Goal: Information Seeking & Learning: Learn about a topic

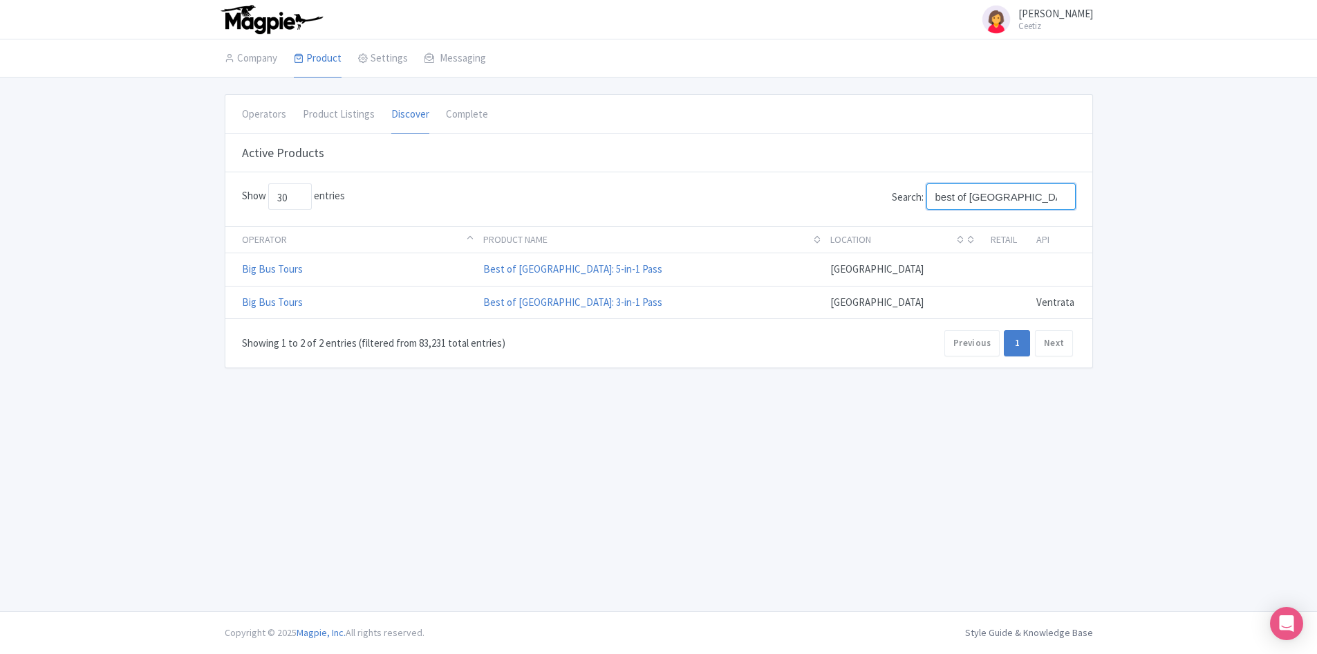
click at [959, 203] on input "best of vienna" at bounding box center [1001, 196] width 149 height 26
type input "'"
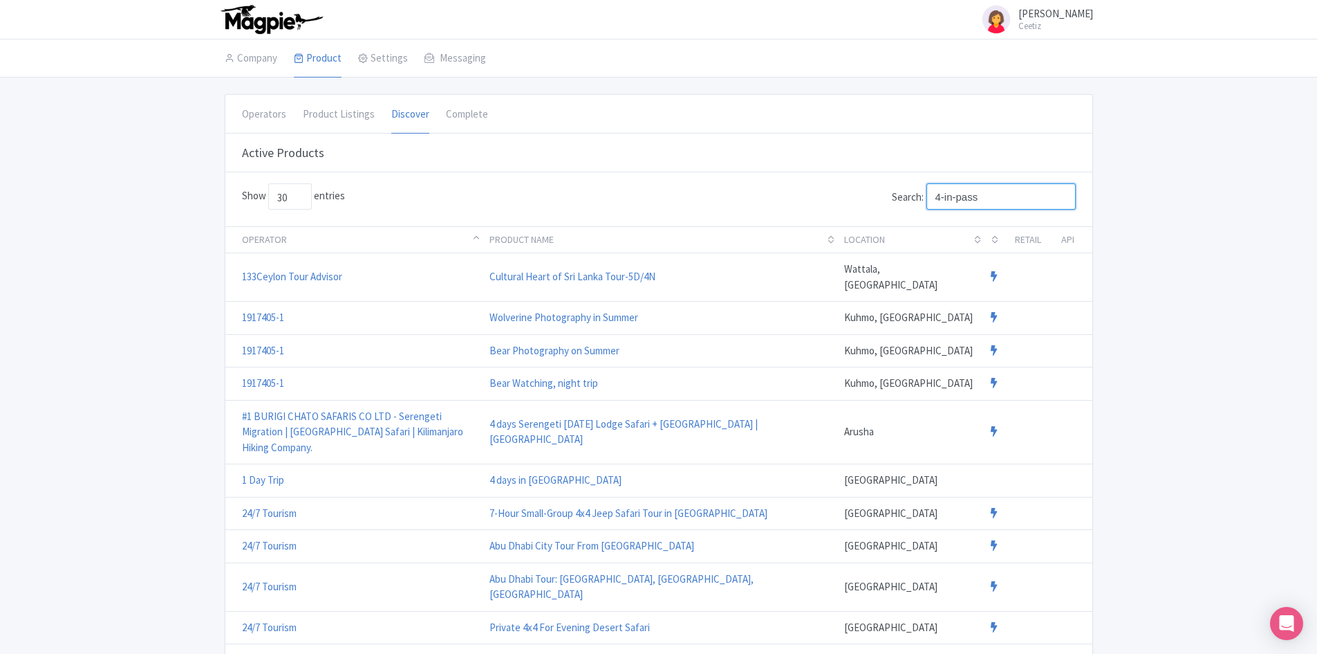
click at [956, 201] on input "4-in-pass" at bounding box center [1001, 196] width 149 height 26
click at [1006, 196] on input "4-in-1 pass" at bounding box center [1001, 196] width 149 height 26
click at [995, 197] on input "4-in-1 pass" at bounding box center [1001, 196] width 149 height 26
type input "4-in-1 pass"
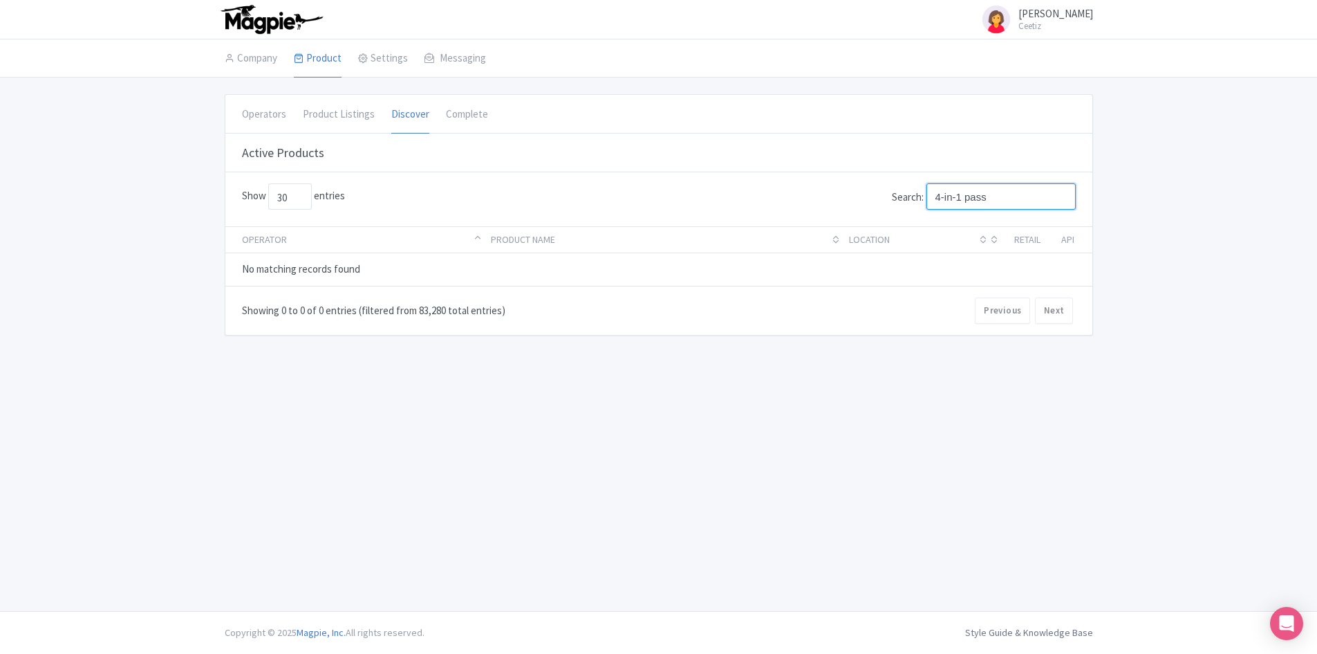
click at [1017, 205] on input "4-in-1 pass" at bounding box center [1001, 196] width 149 height 26
click at [950, 194] on input "4-in-1 pass" at bounding box center [1001, 196] width 149 height 26
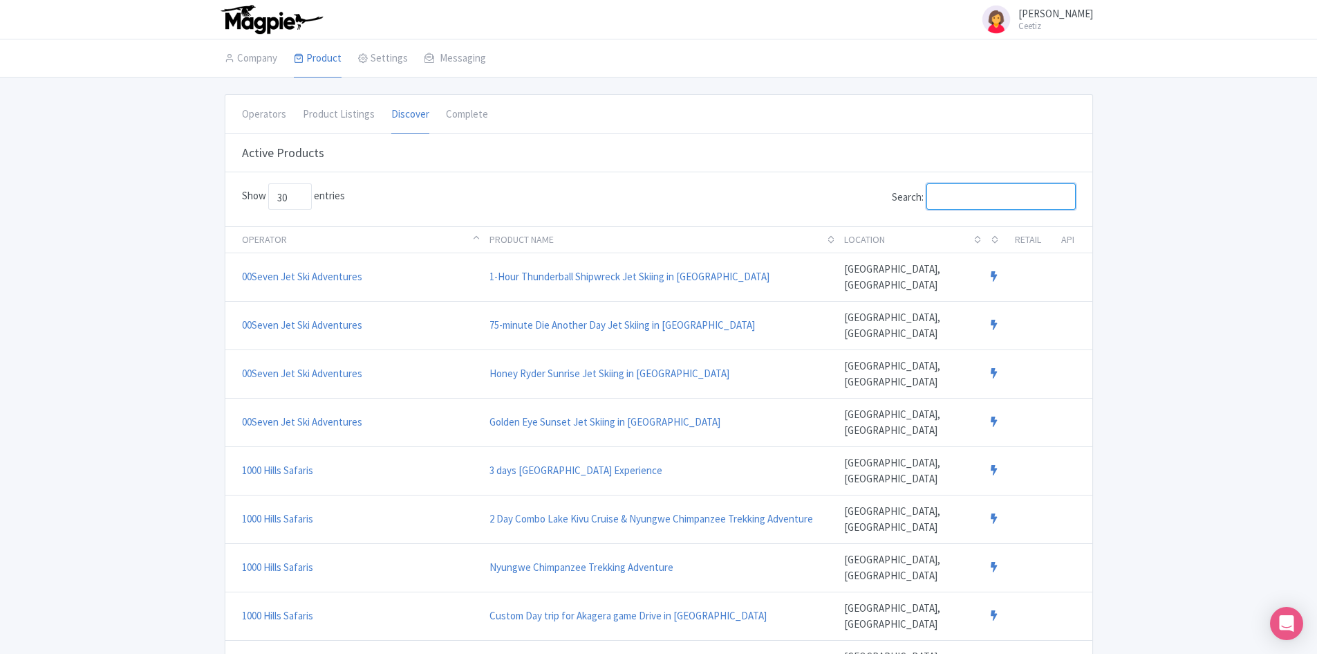
click at [965, 205] on input "Search:" at bounding box center [1001, 196] width 149 height 26
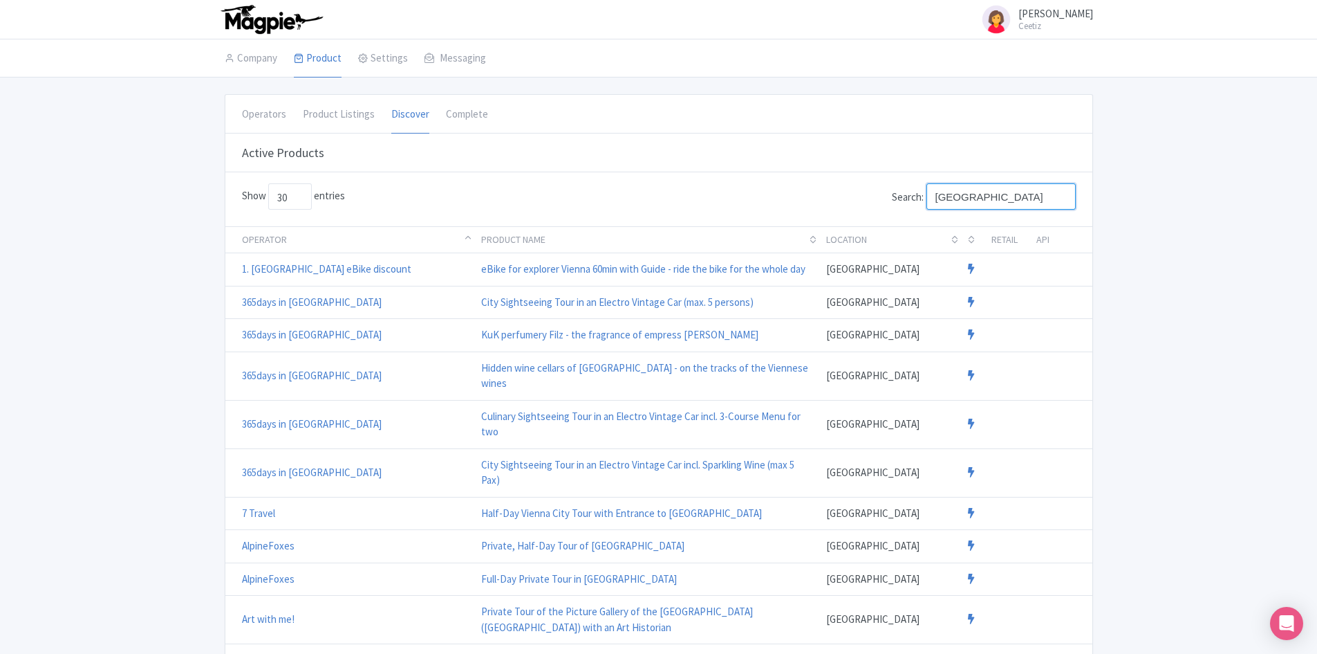
drag, startPoint x: 969, startPoint y: 204, endPoint x: 1035, endPoint y: 188, distance: 68.3
click at [1035, 188] on input "[GEOGRAPHIC_DATA]" at bounding box center [1001, 196] width 149 height 26
type input "[GEOGRAPHIC_DATA]"
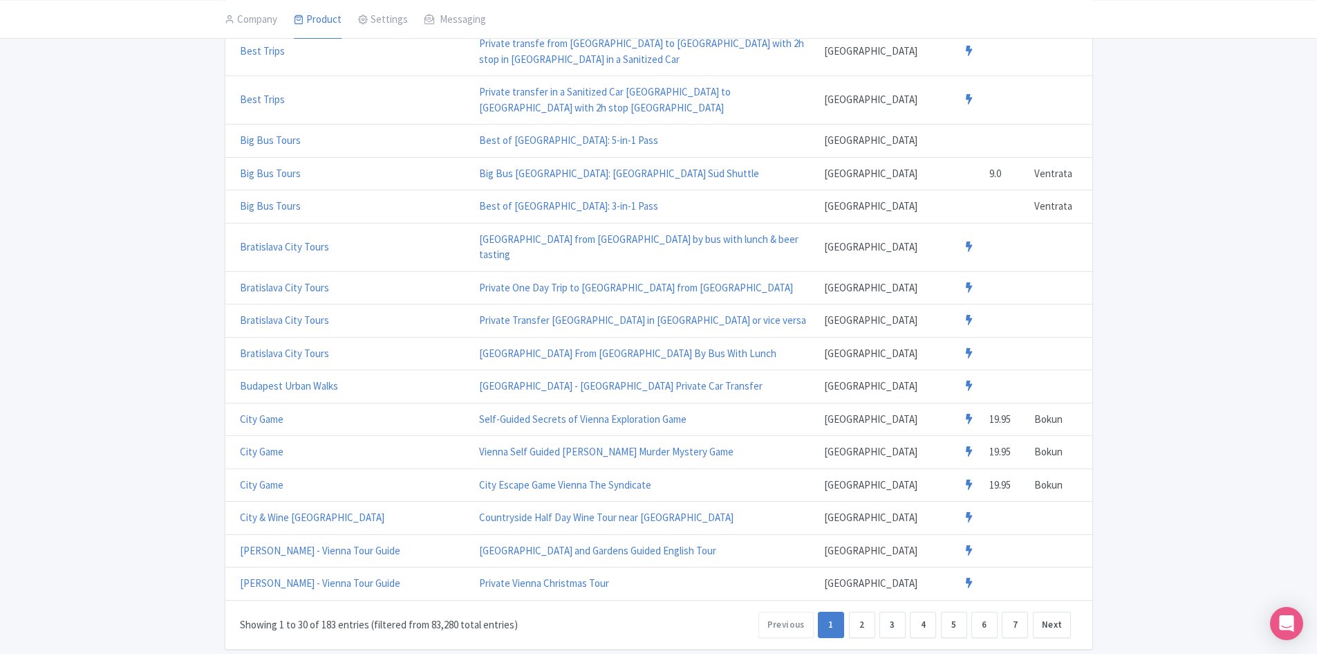
scroll to position [761, 0]
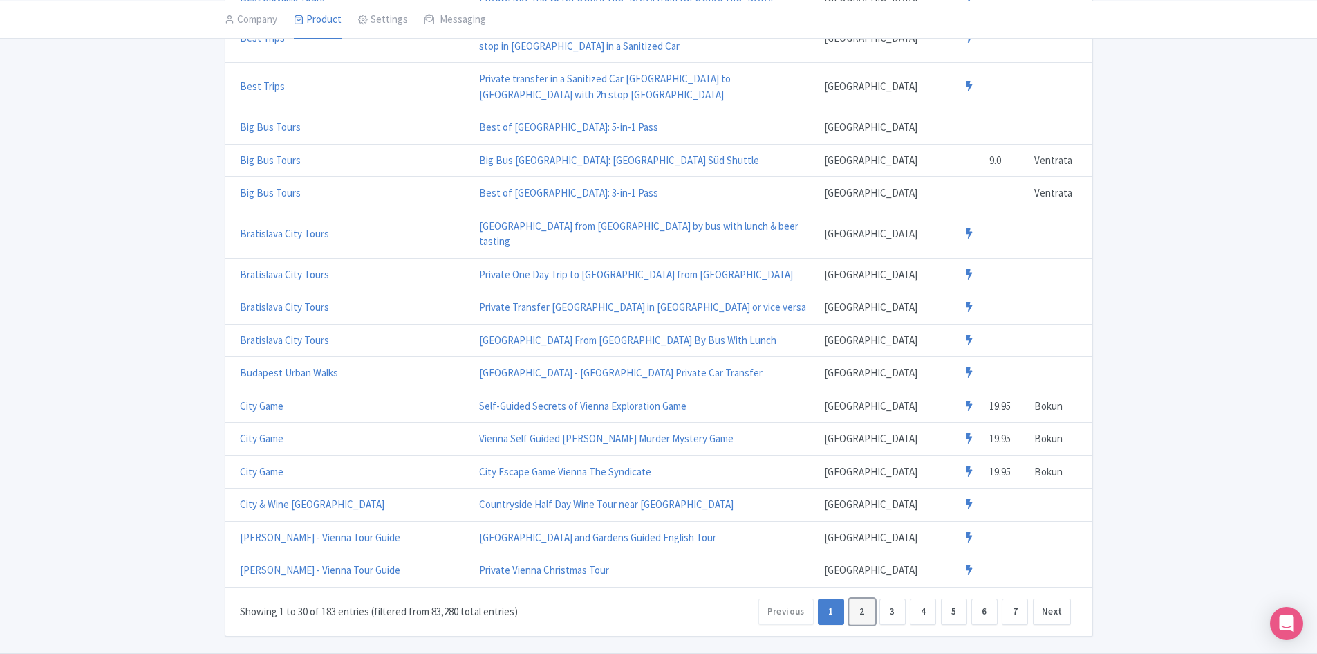
click at [872, 598] on link "2" at bounding box center [862, 611] width 26 height 26
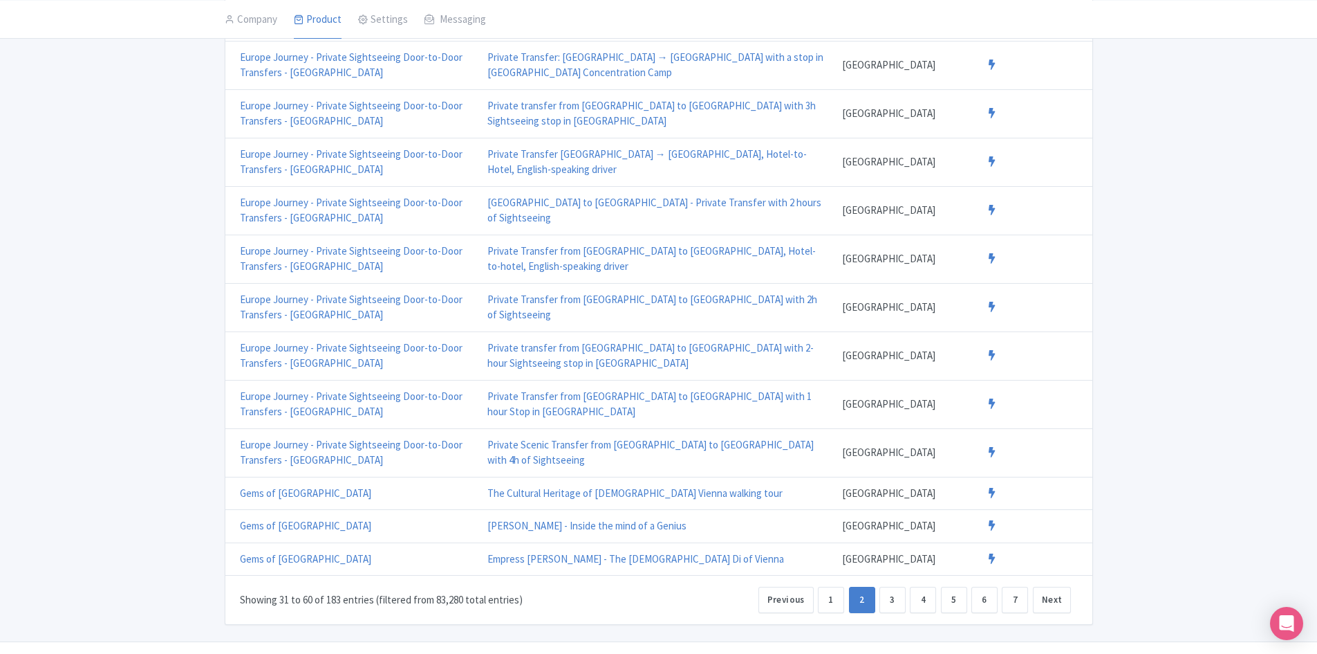
scroll to position [1071, 0]
click at [893, 583] on link "3" at bounding box center [893, 596] width 26 height 26
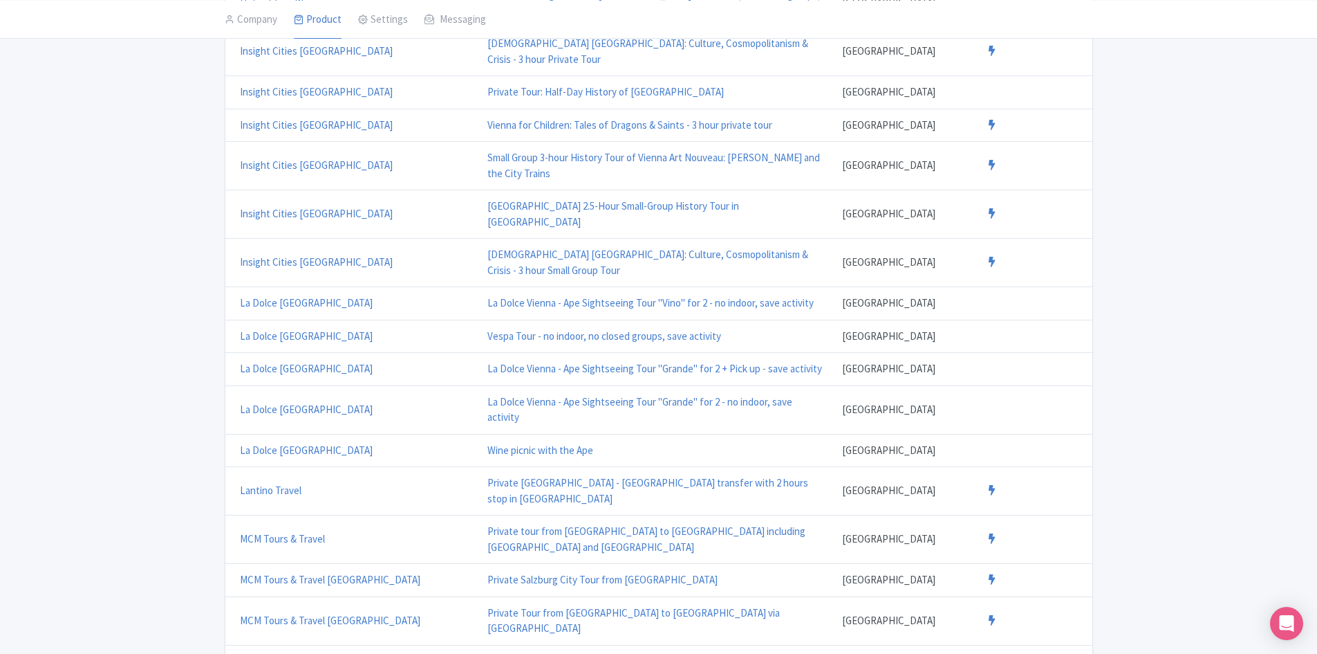
scroll to position [745, 0]
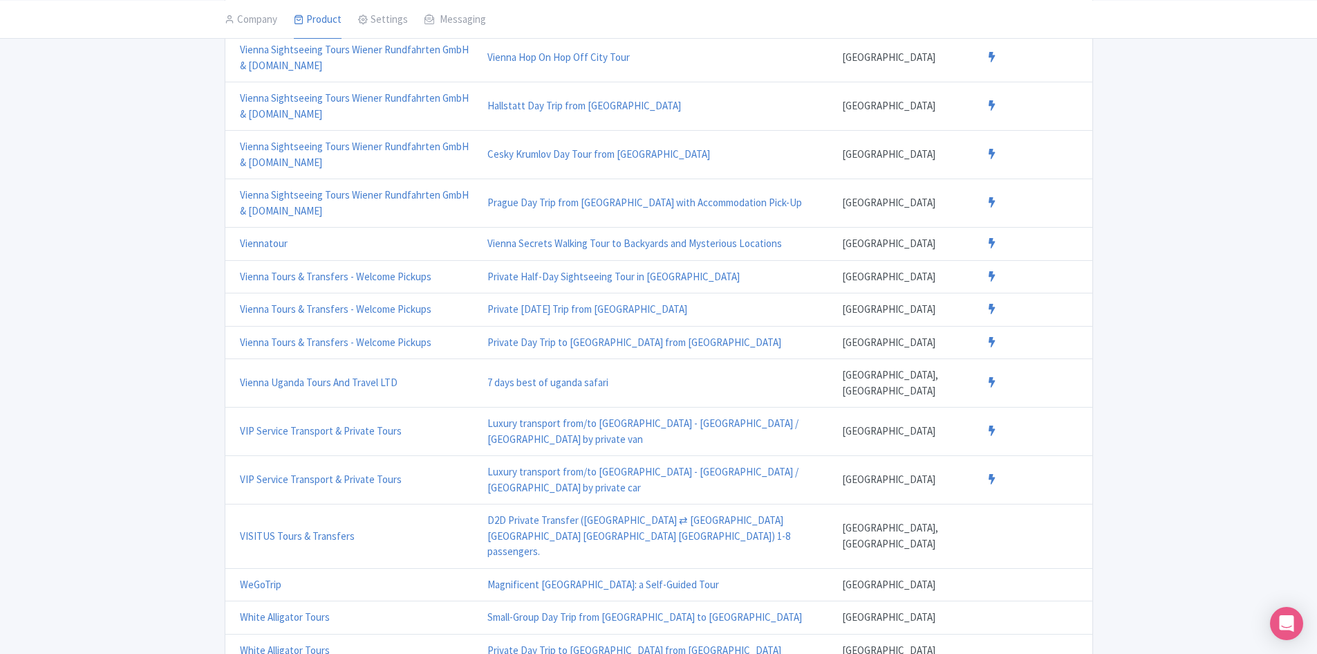
scroll to position [853, 0]
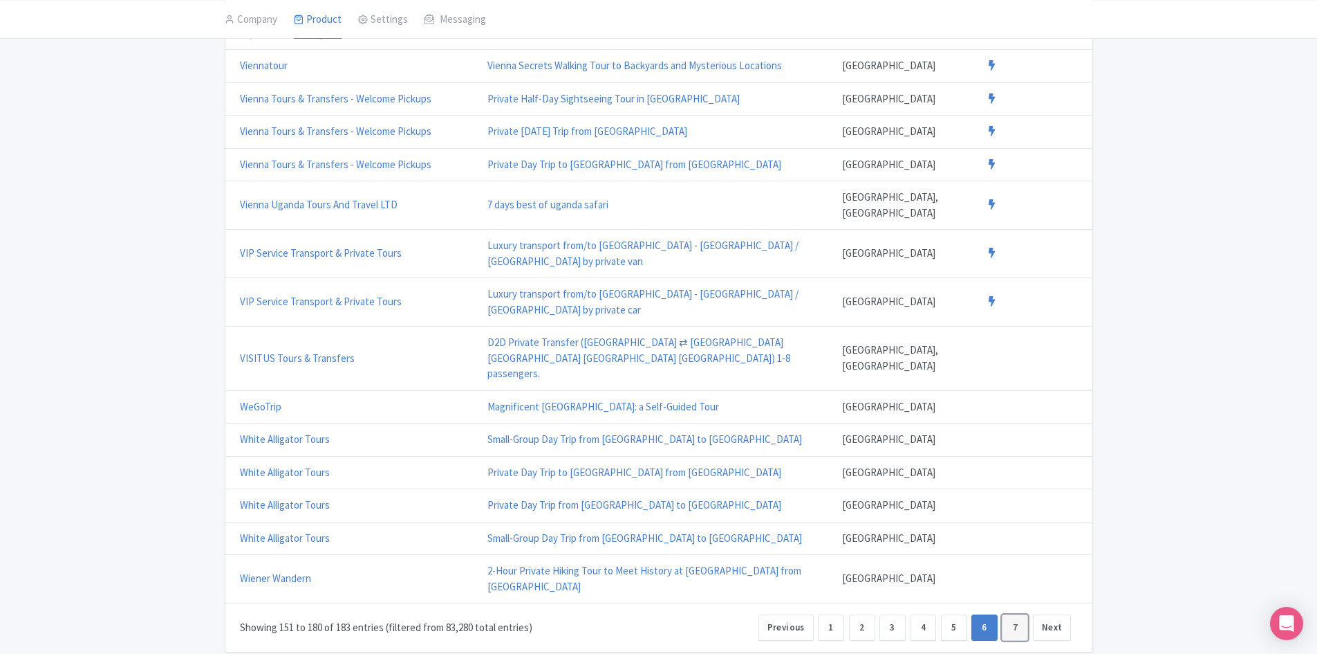
click at [1020, 614] on link "7" at bounding box center [1015, 627] width 26 height 26
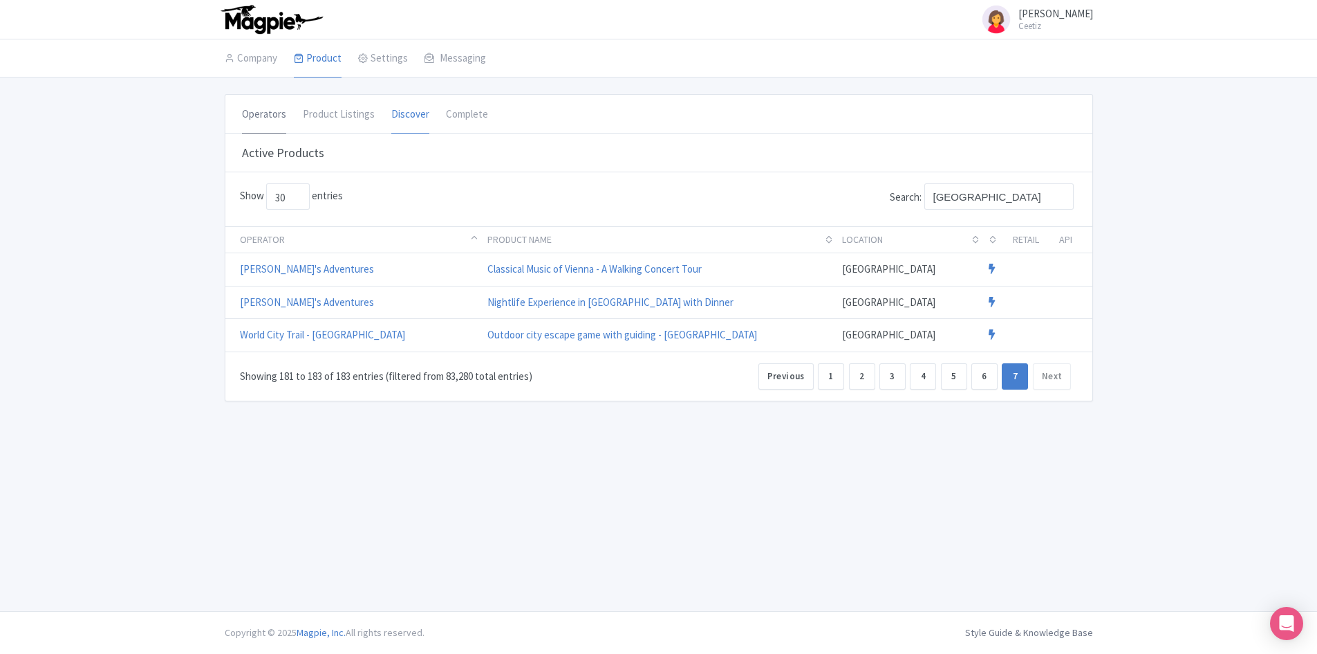
click at [266, 111] on link "Operators" at bounding box center [264, 114] width 44 height 39
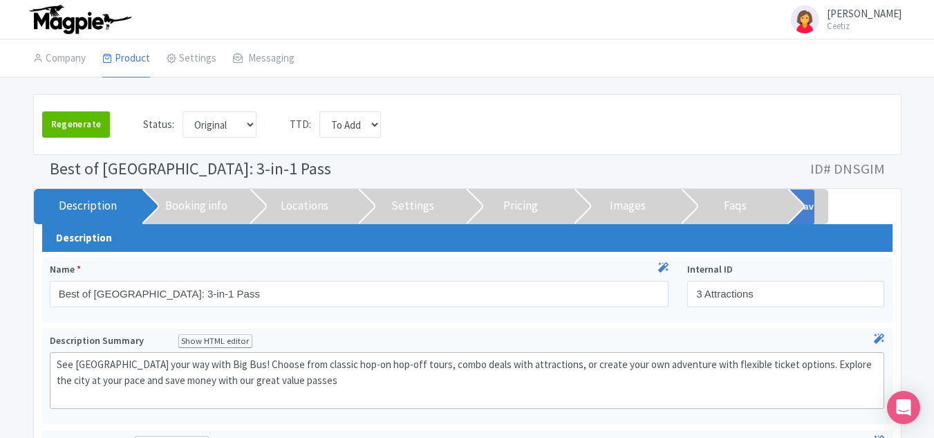
click at [472, 103] on div "Regenerate Status: Original Ignore Complete TTD: To Add Ignore Live" at bounding box center [467, 124] width 869 height 61
click at [72, 95] on div "Regenerate Status: Original Ignore Complete TTD: To Add Ignore Live" at bounding box center [467, 124] width 869 height 61
click at [57, 59] on link "Company" at bounding box center [59, 58] width 53 height 39
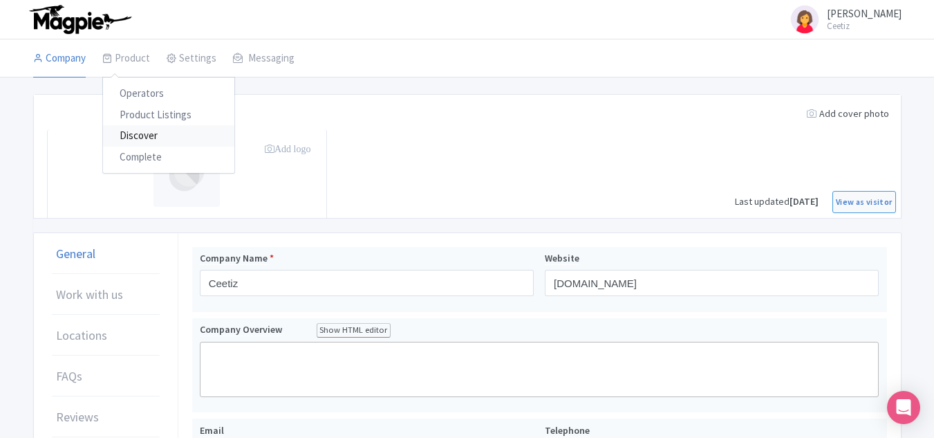
click at [130, 133] on link "Discover" at bounding box center [168, 135] width 131 height 21
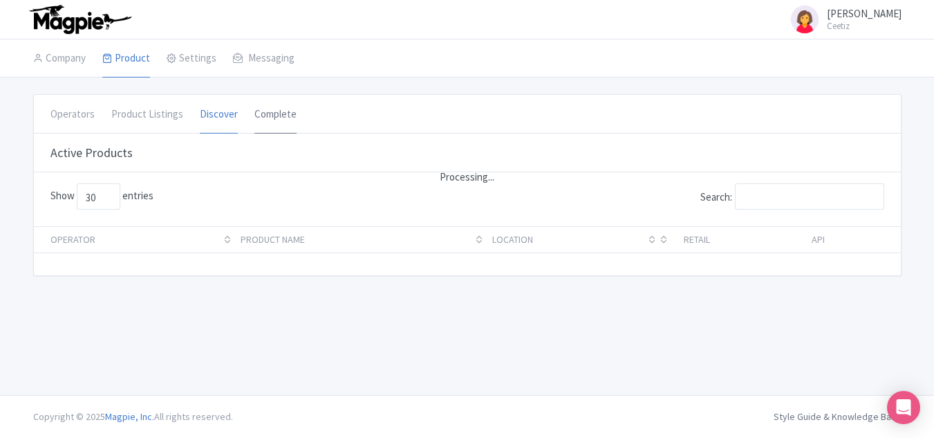
click at [272, 124] on link "Complete" at bounding box center [276, 114] width 42 height 39
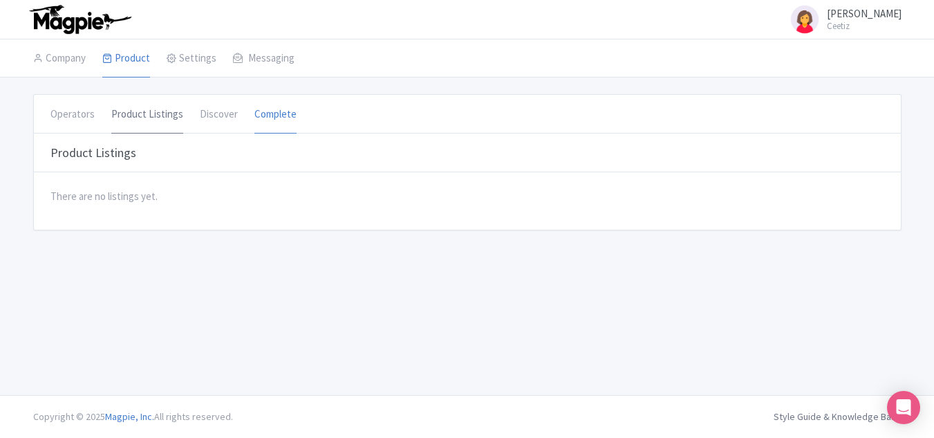
click at [142, 122] on link "Product Listings" at bounding box center [147, 114] width 72 height 39
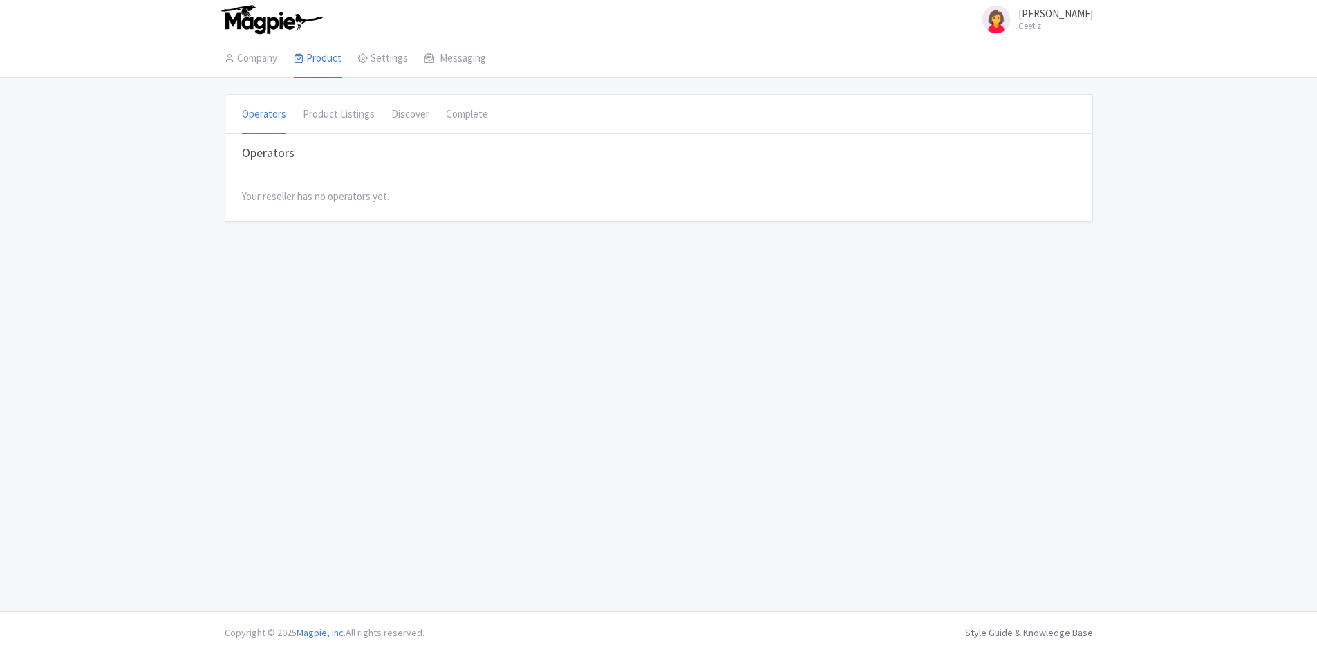
click at [346, 115] on link "Product Listings" at bounding box center [339, 114] width 72 height 39
click at [342, 112] on link "Product Listings" at bounding box center [360, 114] width 131 height 21
click at [339, 127] on link "Discover" at bounding box center [360, 135] width 131 height 21
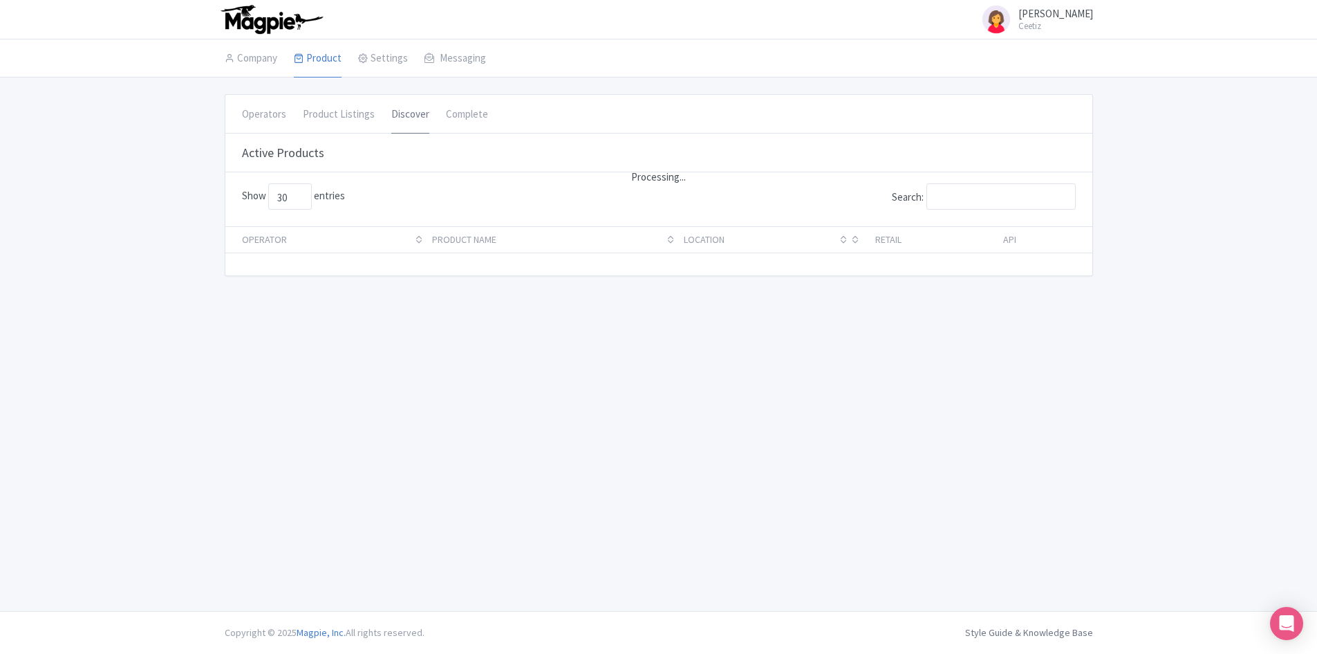
click at [418, 119] on link "Discover" at bounding box center [410, 114] width 38 height 39
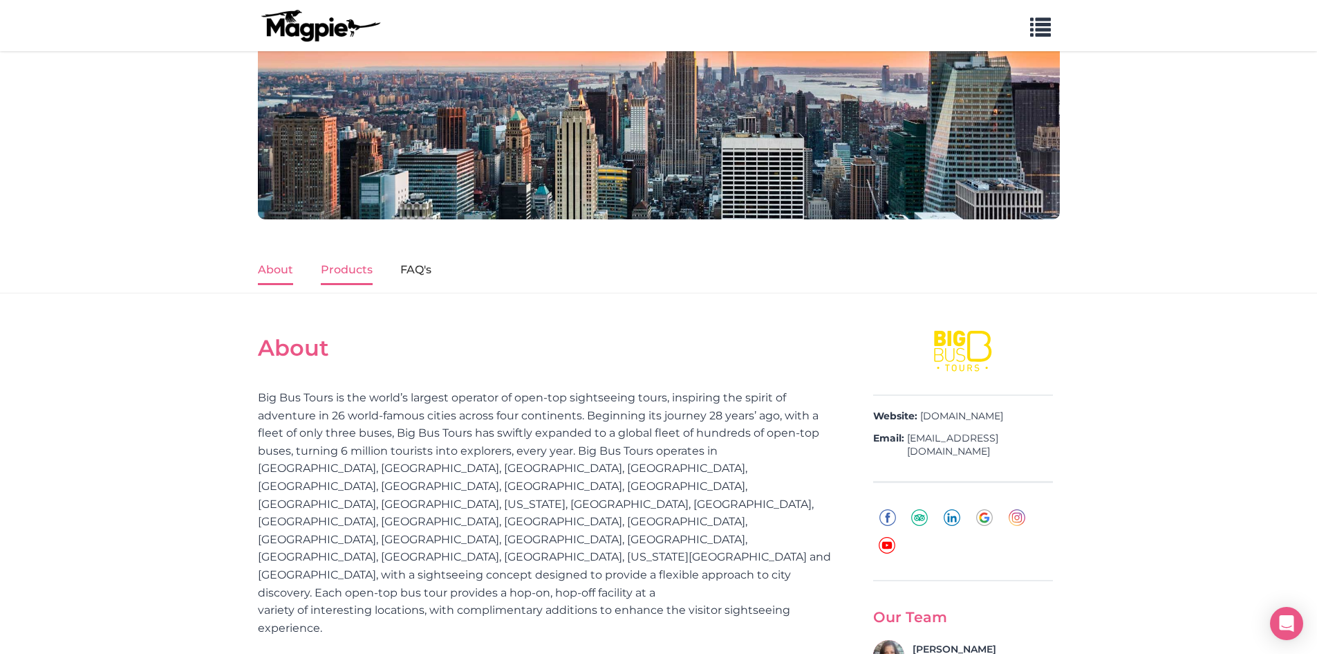
click at [331, 269] on link "Products" at bounding box center [347, 270] width 52 height 29
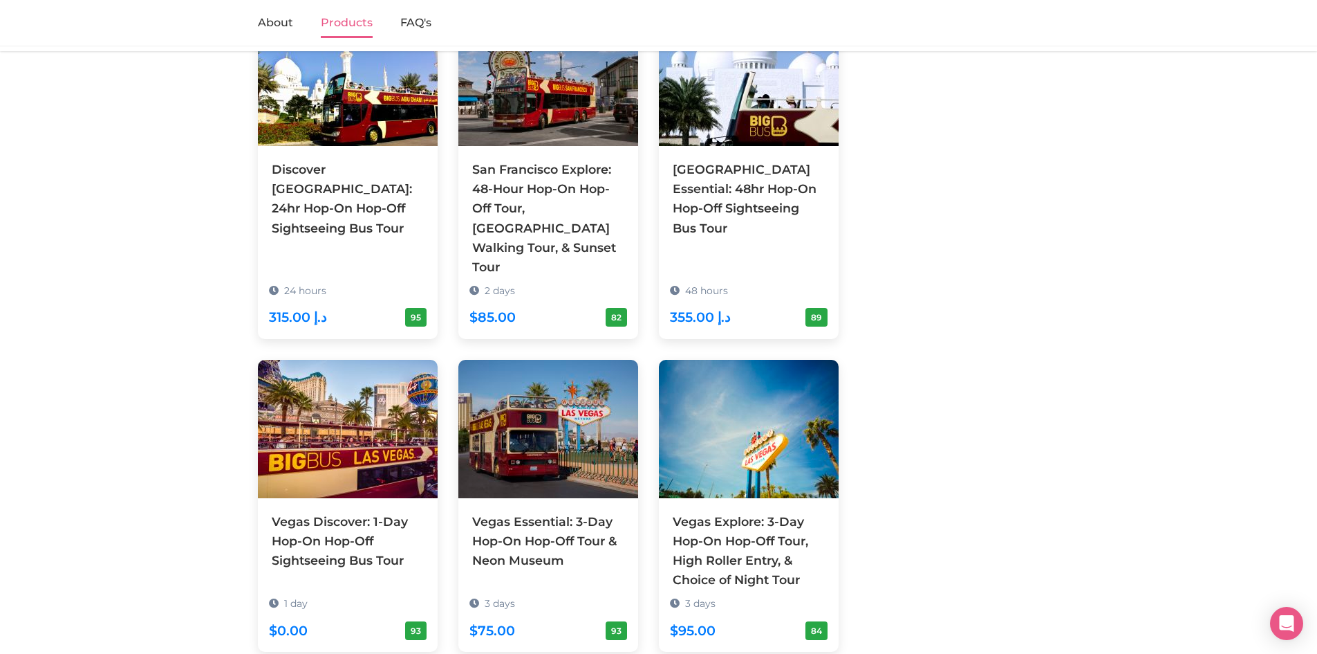
scroll to position [1188, 0]
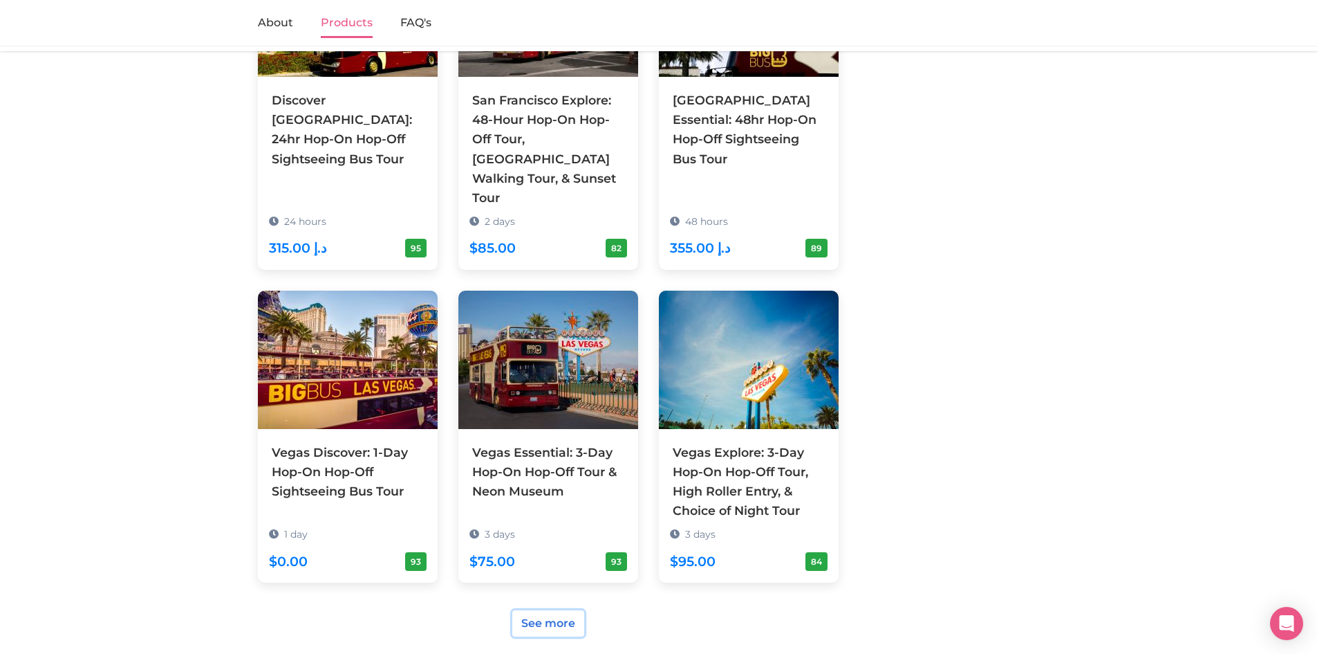
click at [545, 610] on link "See more" at bounding box center [548, 623] width 72 height 26
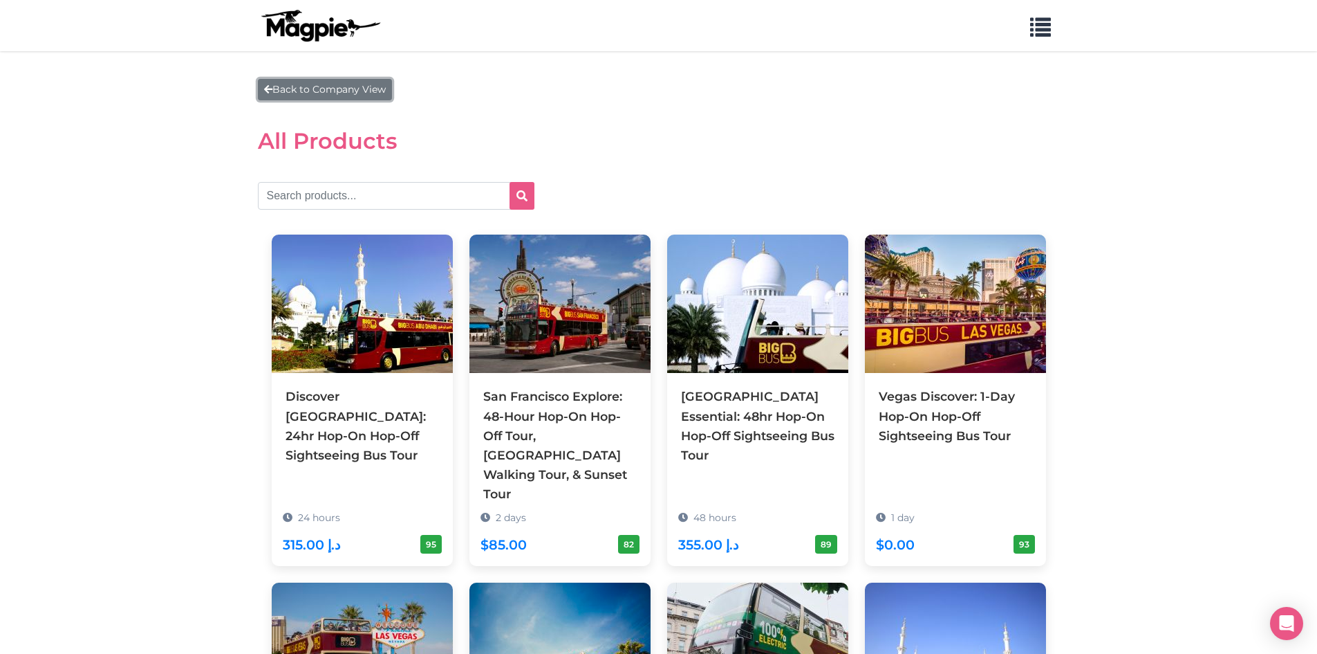
click at [281, 98] on link "Back to Company View" at bounding box center [325, 89] width 134 height 21
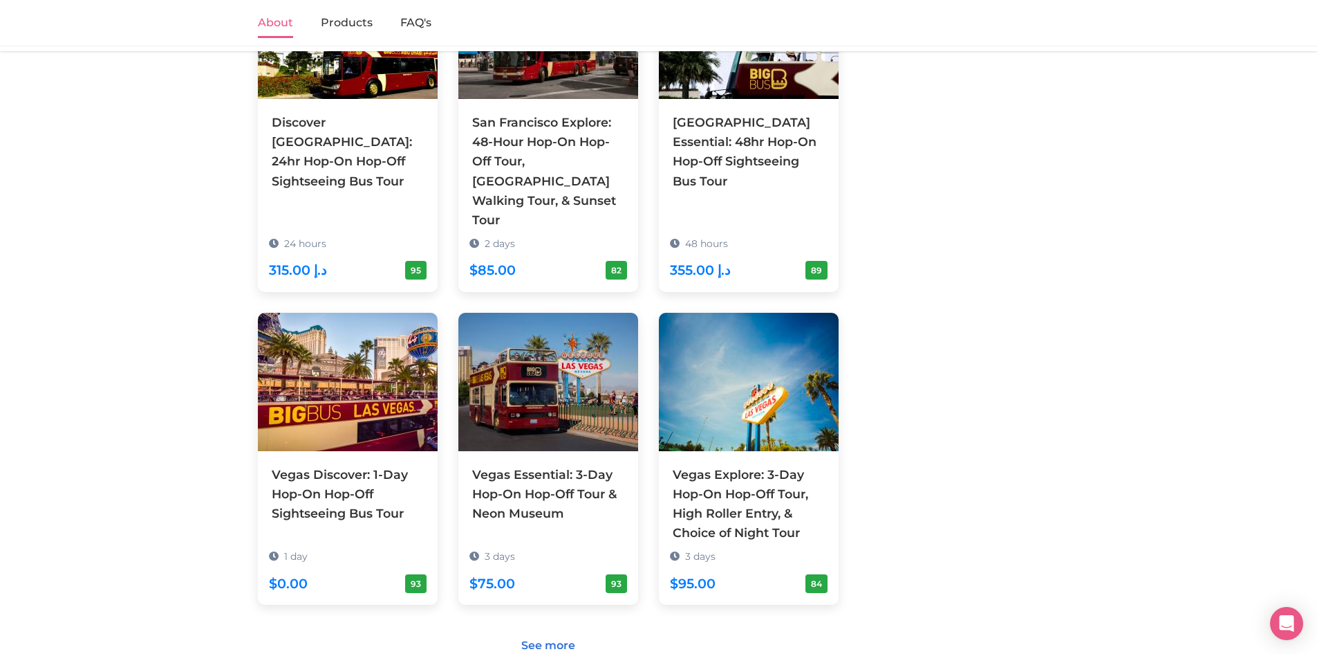
scroll to position [1363, 0]
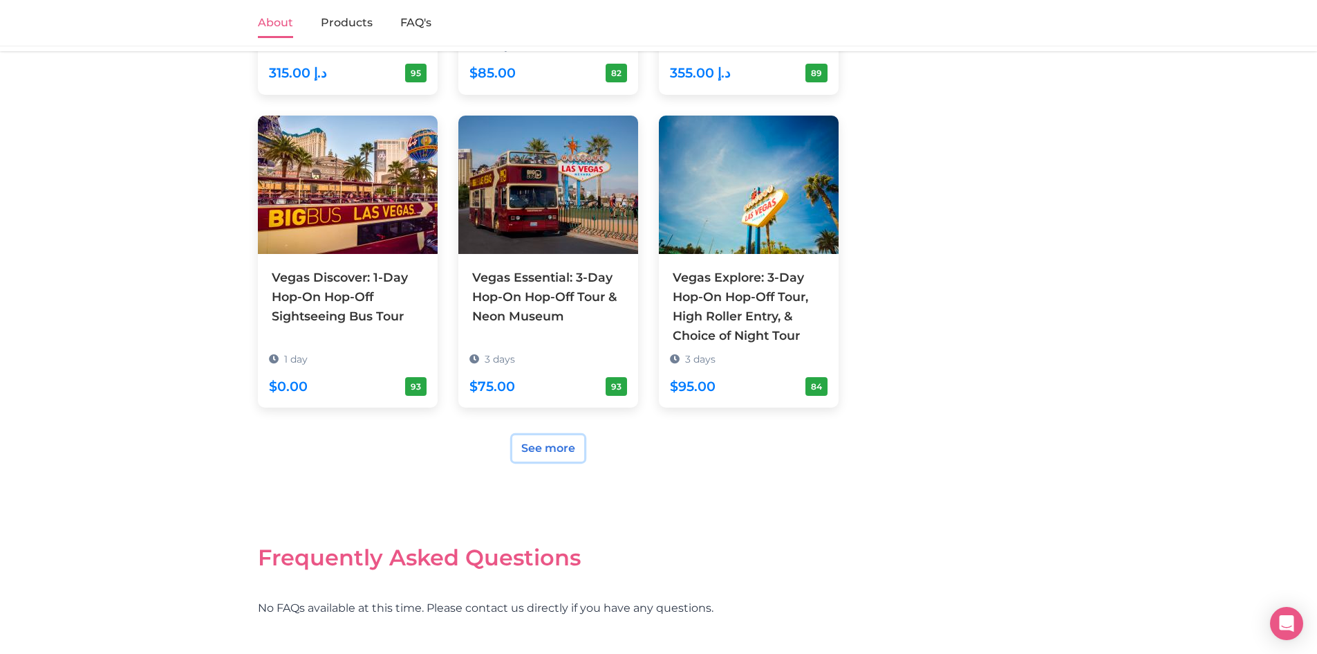
click at [540, 435] on link "See more" at bounding box center [548, 448] width 72 height 26
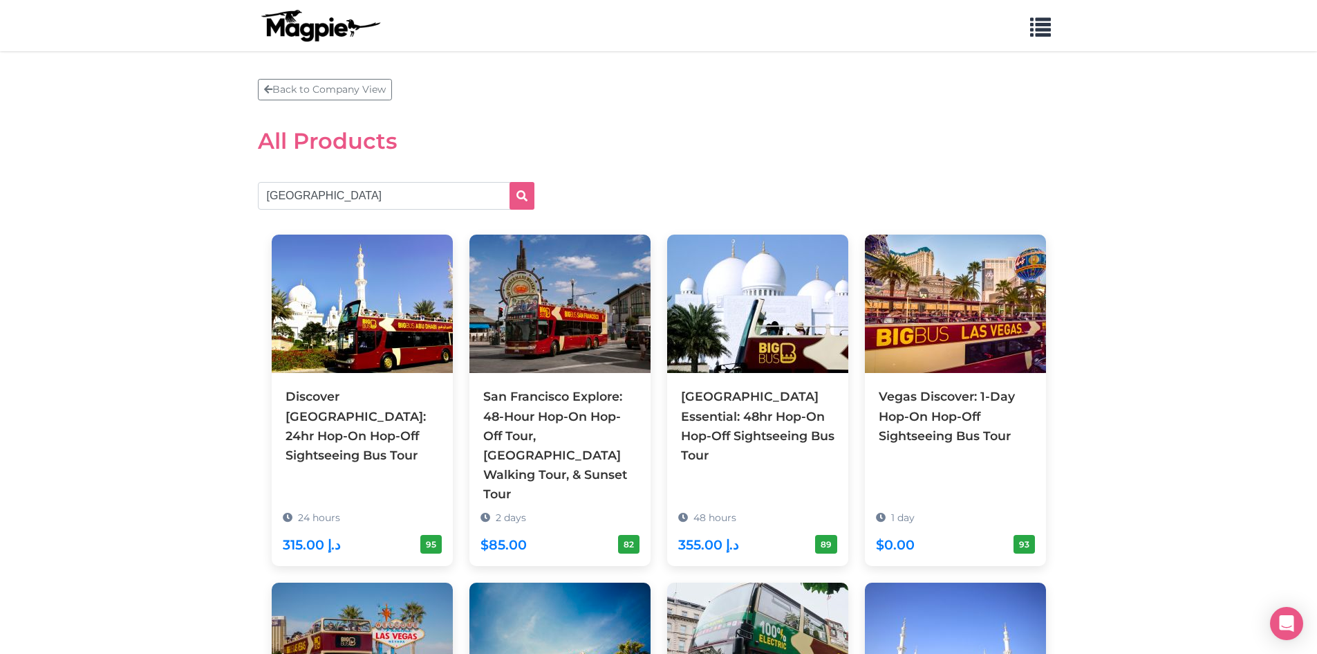
type input "vienna"
click at [521, 187] on button "submit" at bounding box center [522, 196] width 25 height 28
